Goal: Transaction & Acquisition: Purchase product/service

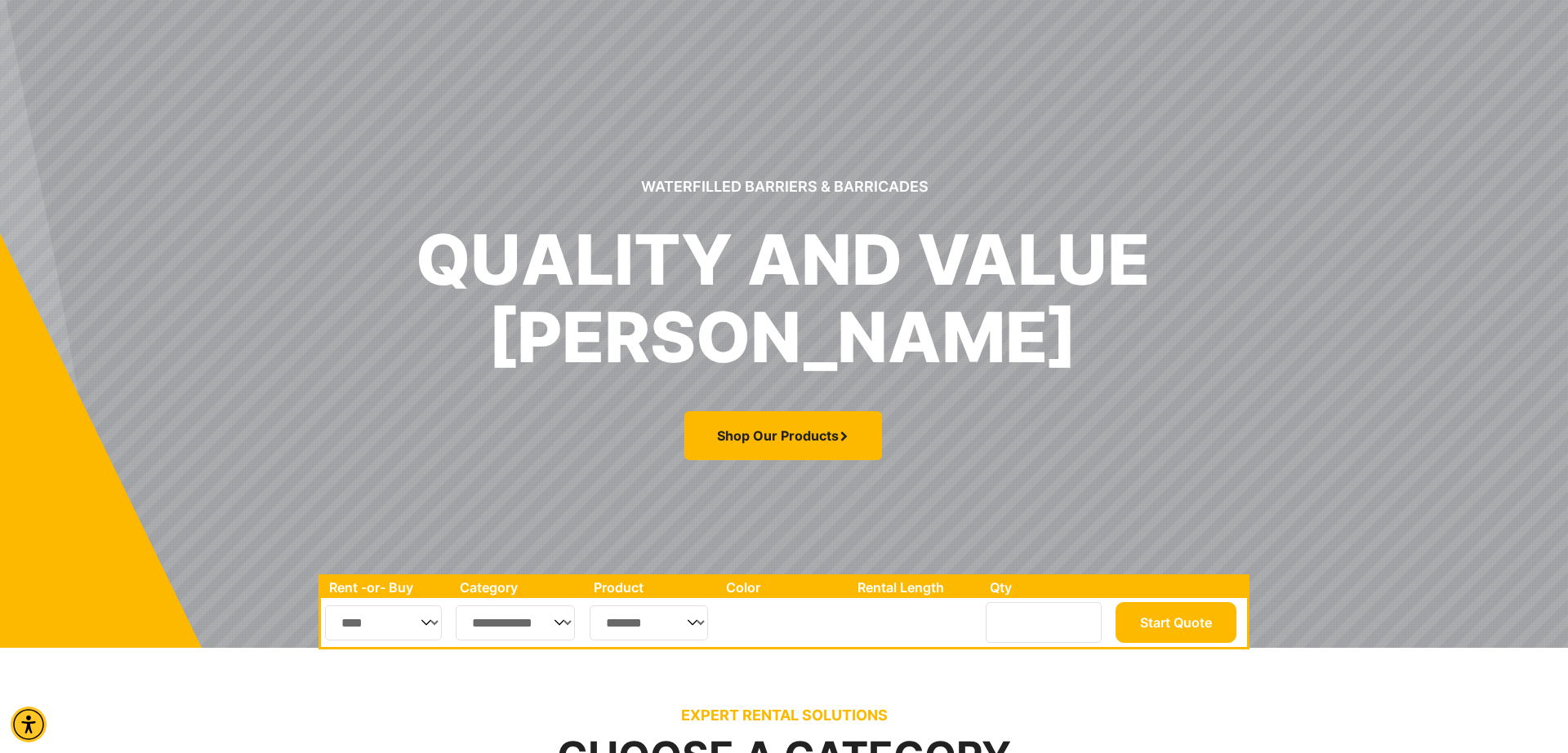
scroll to position [111, 0]
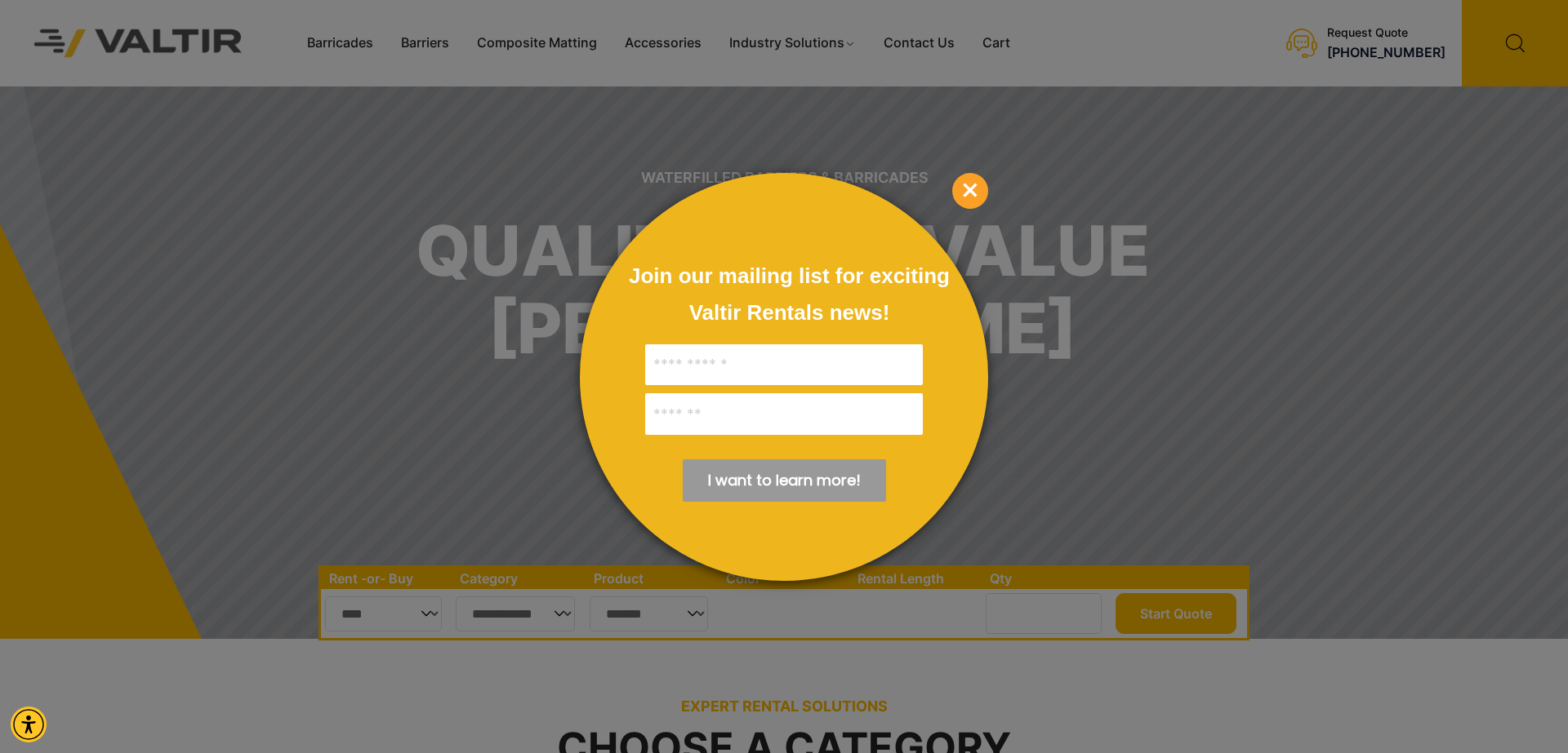
click at [975, 184] on span "×" at bounding box center [969, 190] width 36 height 36
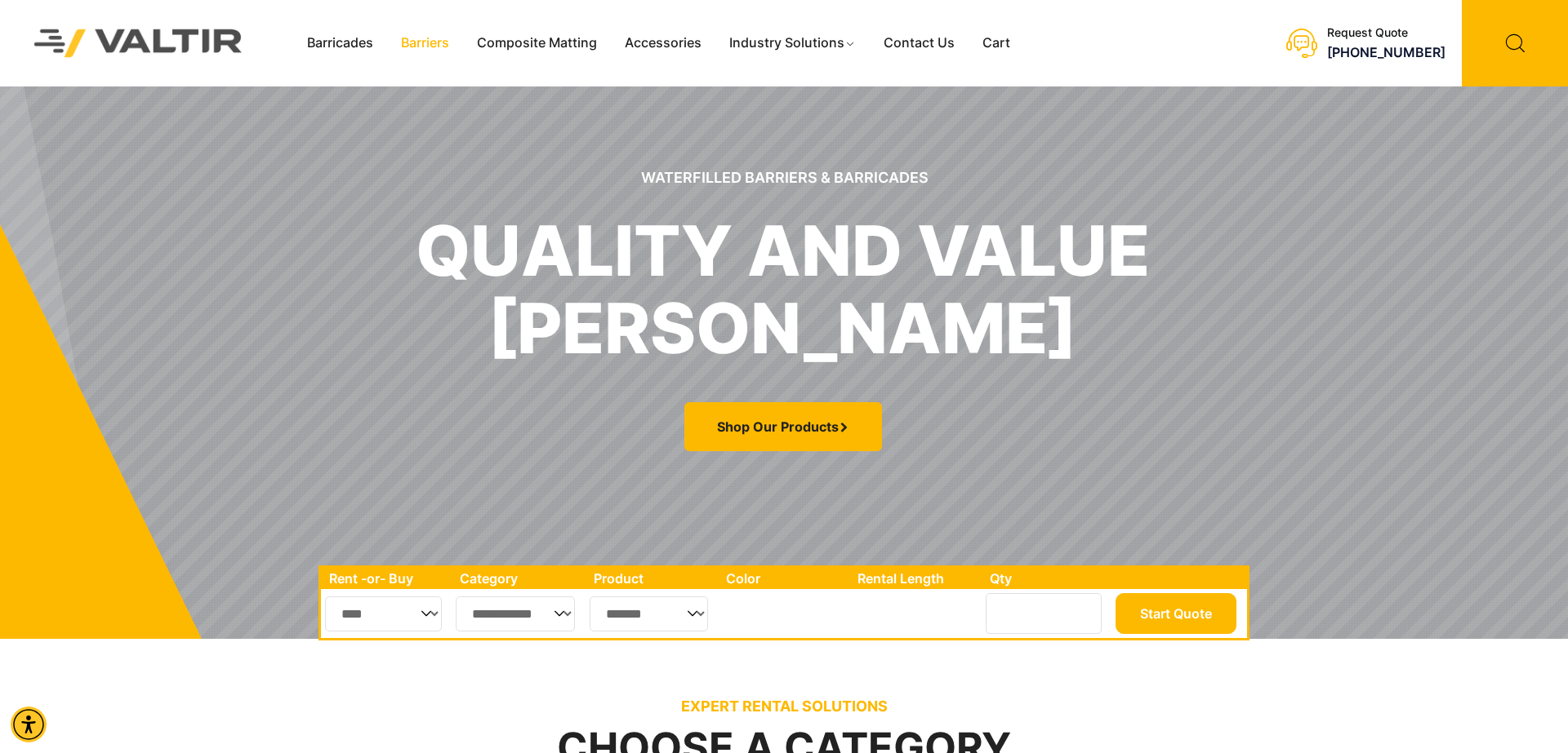
click at [437, 44] on link "Barriers" at bounding box center [424, 43] width 76 height 25
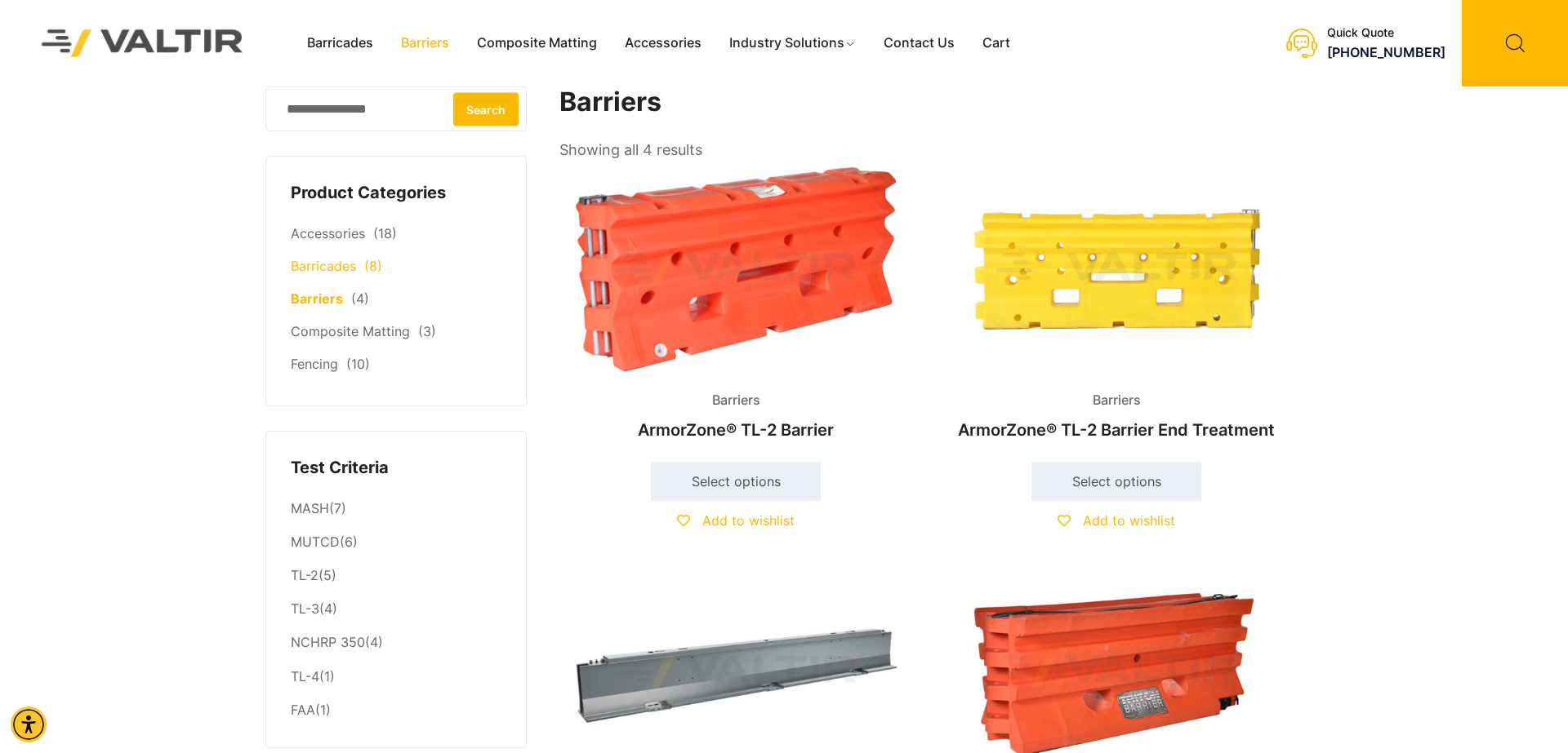
click at [332, 264] on link "Barricades" at bounding box center [323, 266] width 65 height 16
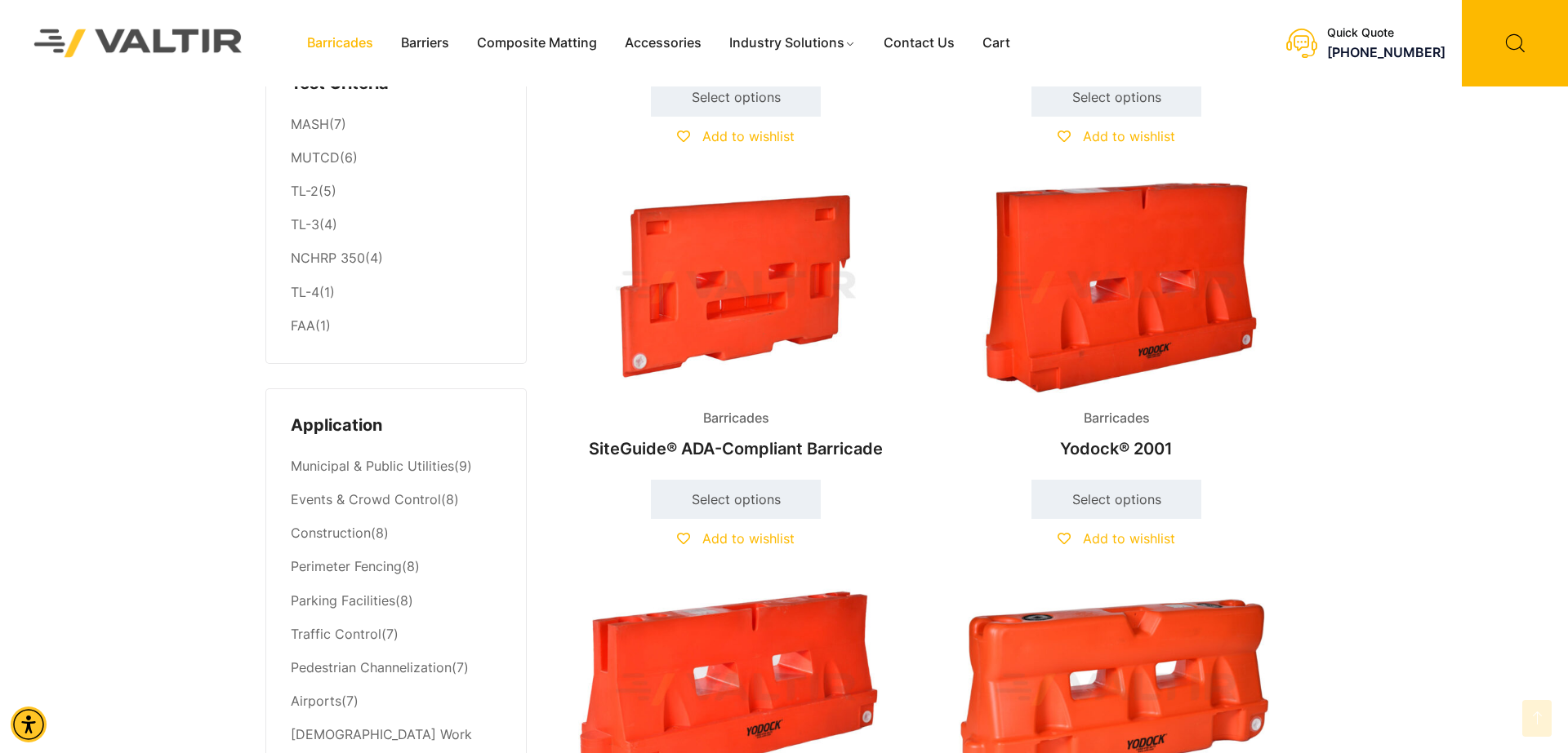
scroll to position [332, 0]
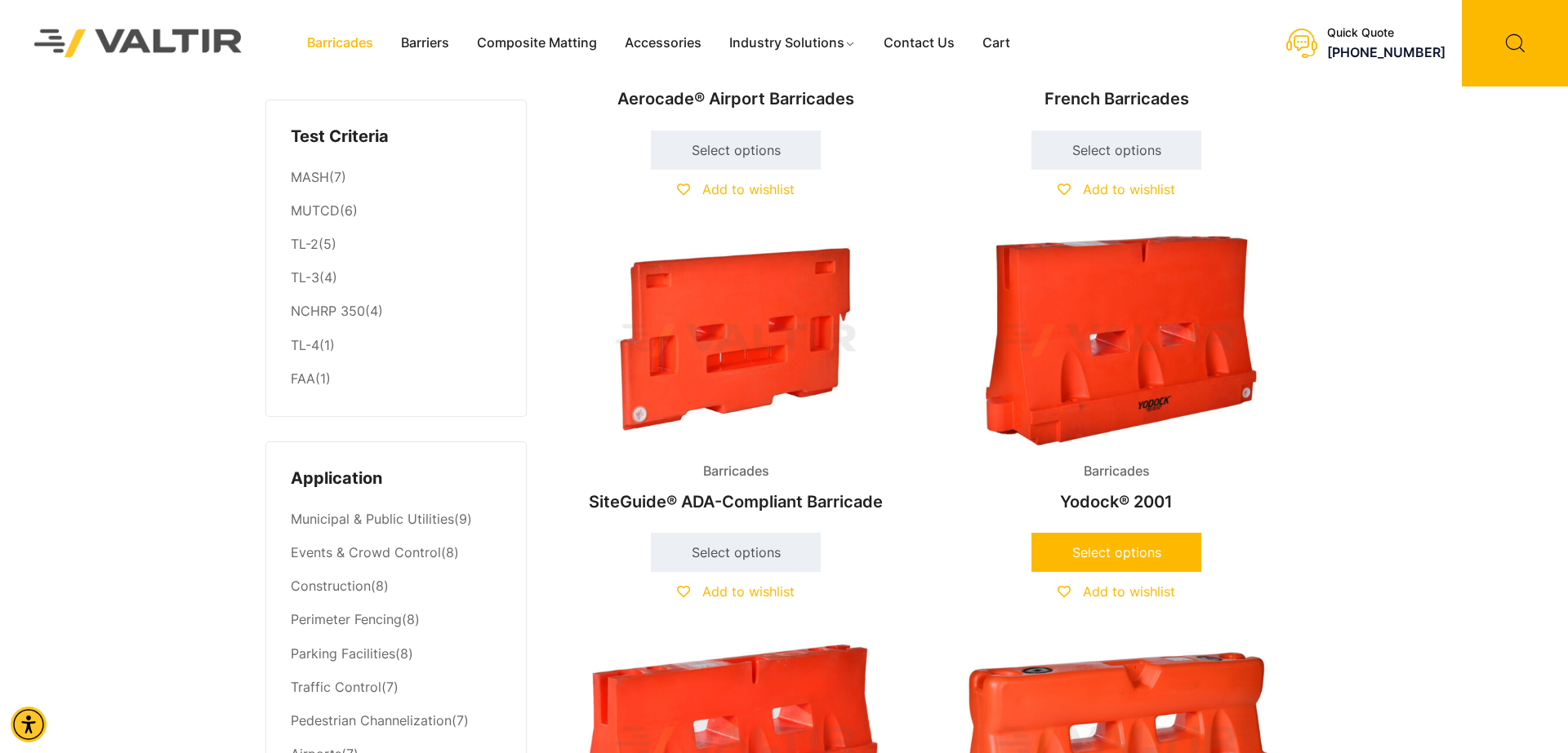
click at [1096, 553] on link "Select options" at bounding box center [1116, 552] width 170 height 39
